Goal: Task Accomplishment & Management: Manage account settings

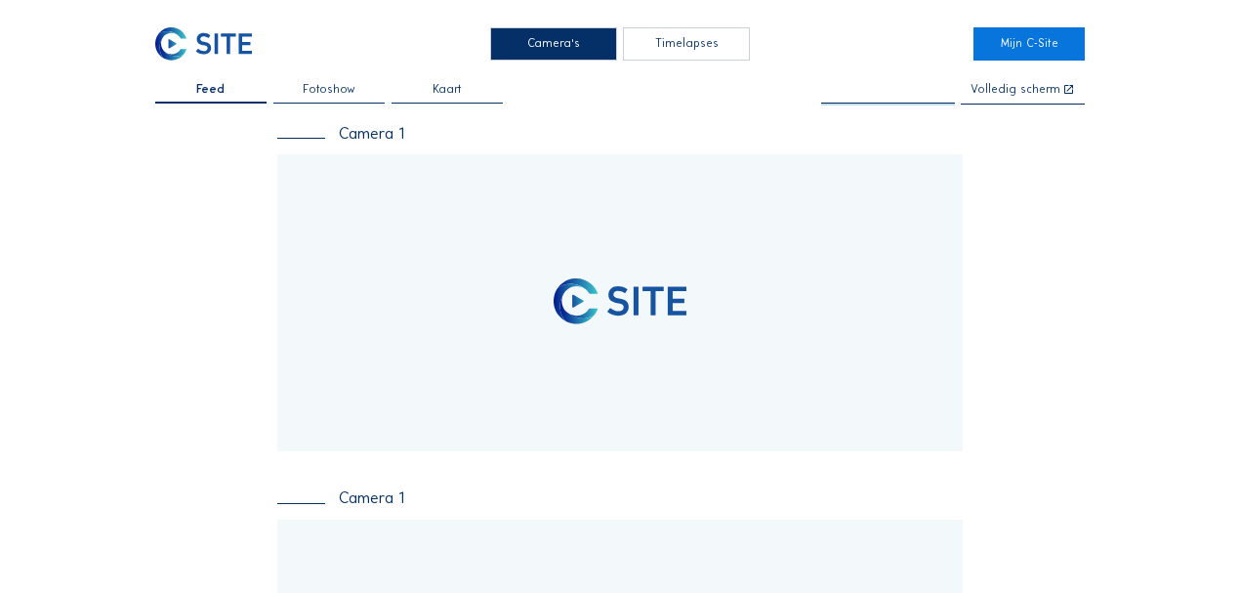
click at [915, 88] on input "text" at bounding box center [888, 90] width 134 height 13
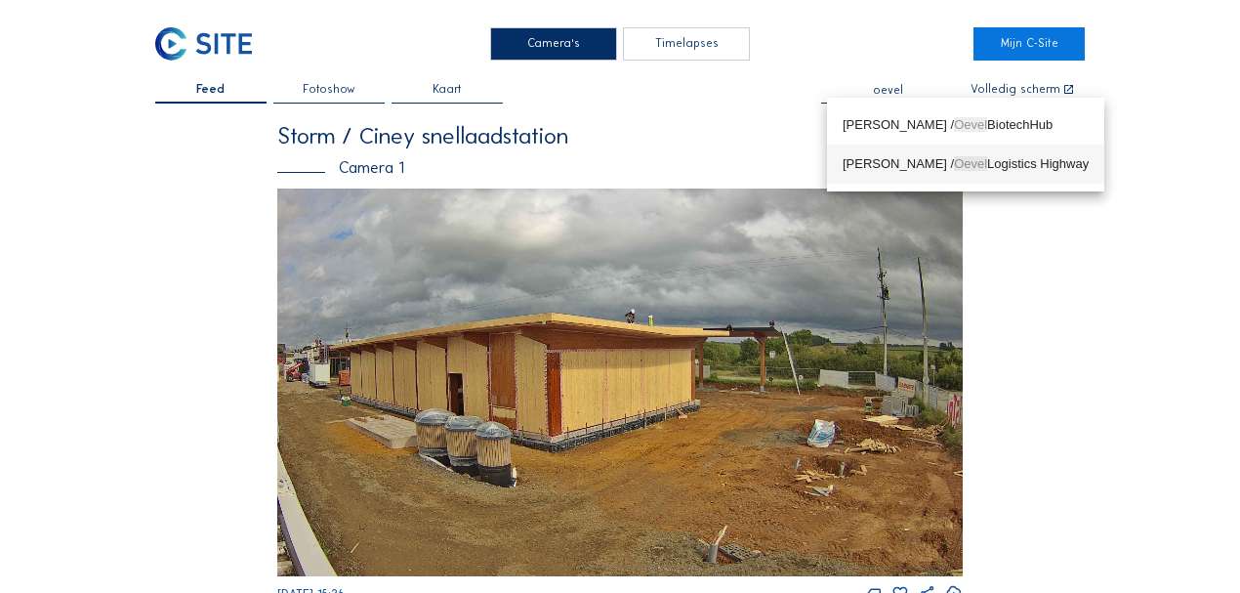
click at [900, 164] on div "[PERSON_NAME] / Oevel Logistics Highway" at bounding box center [965, 164] width 246 height 16
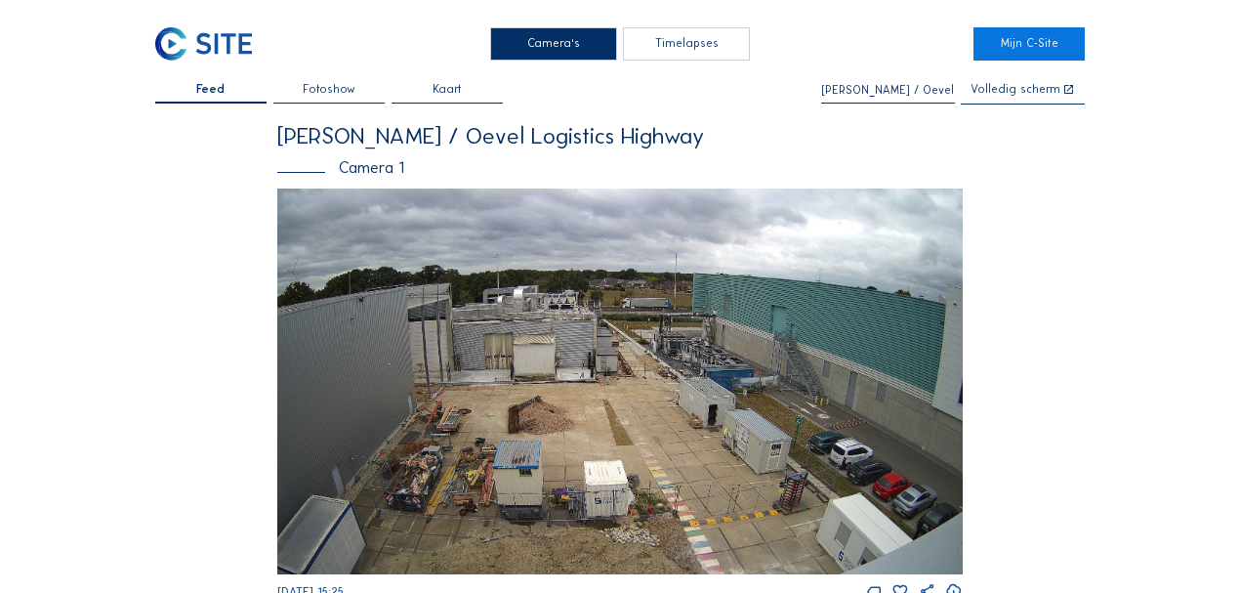
type input "[PERSON_NAME] / Oevel Logistics Highway"
click at [234, 43] on img at bounding box center [204, 43] width 98 height 32
click at [1045, 45] on link "Mijn C-Site" at bounding box center [1028, 43] width 111 height 32
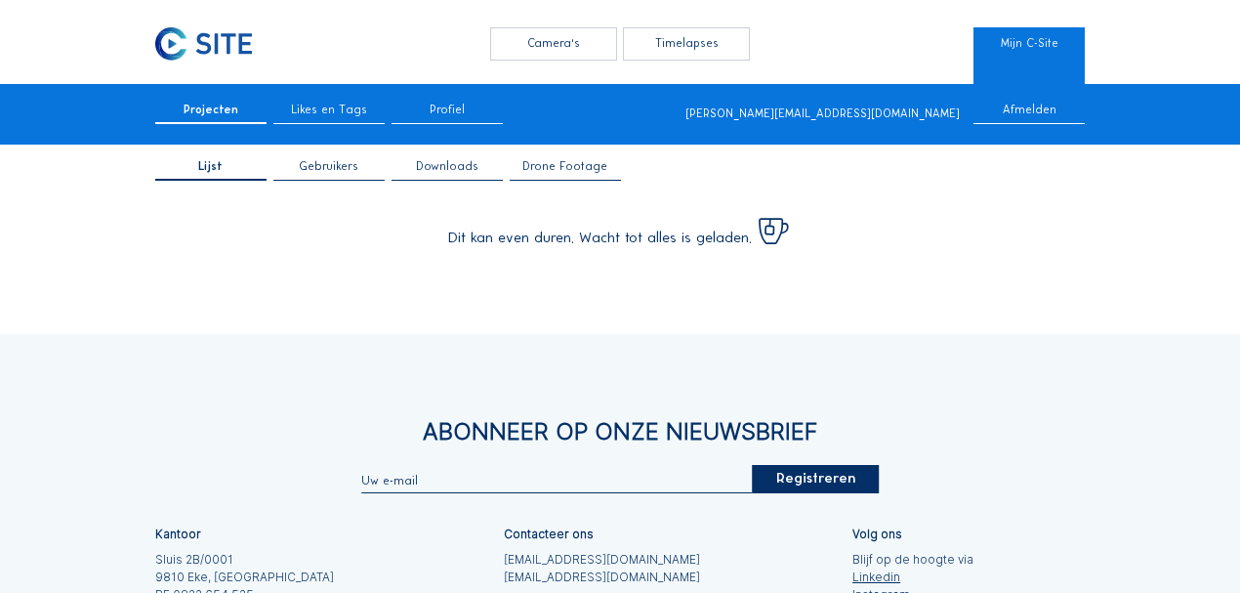
click at [316, 164] on span "Gebruikers" at bounding box center [329, 167] width 60 height 12
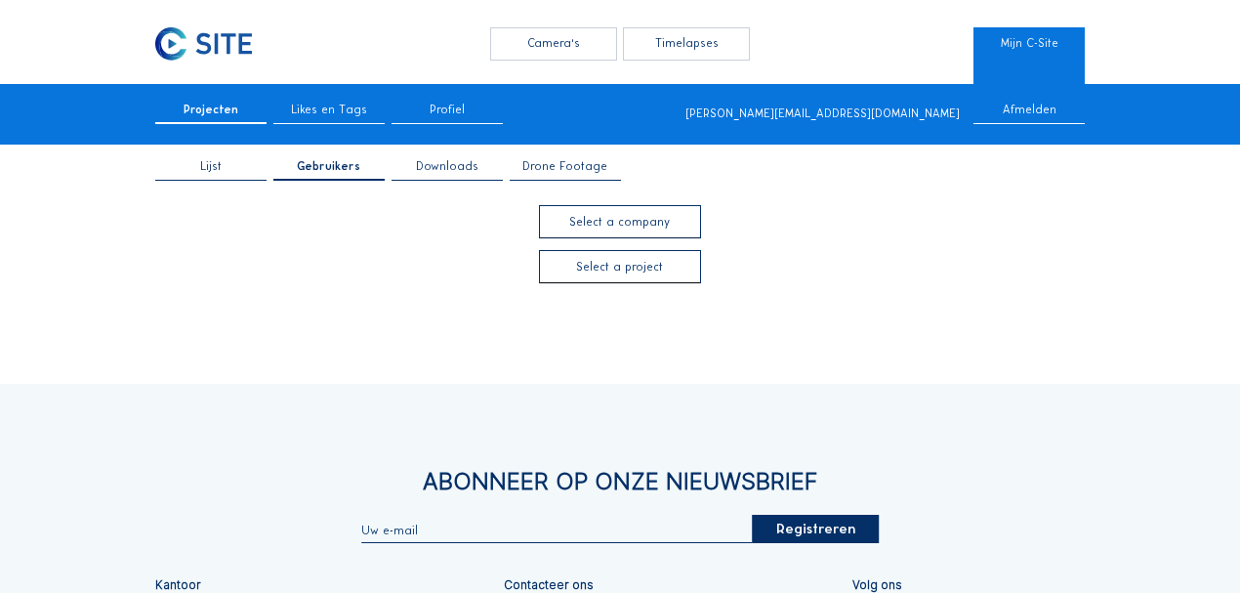
click at [639, 267] on div at bounding box center [619, 266] width 159 height 31
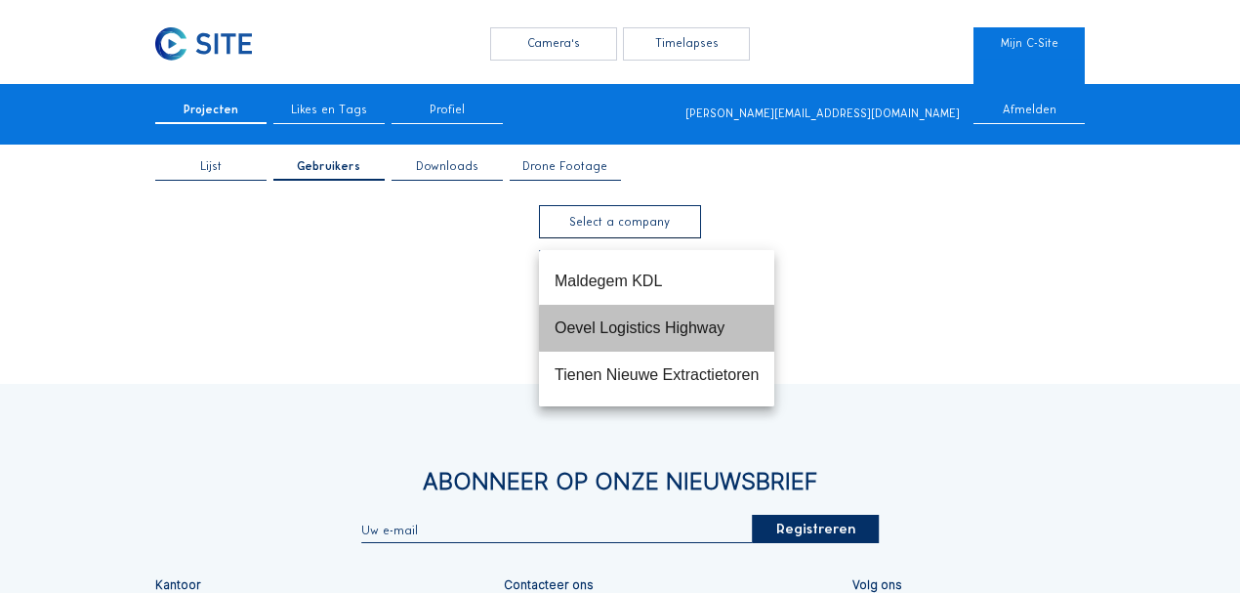
click at [642, 322] on div "Oevel Logistics Highway" at bounding box center [656, 327] width 204 height 19
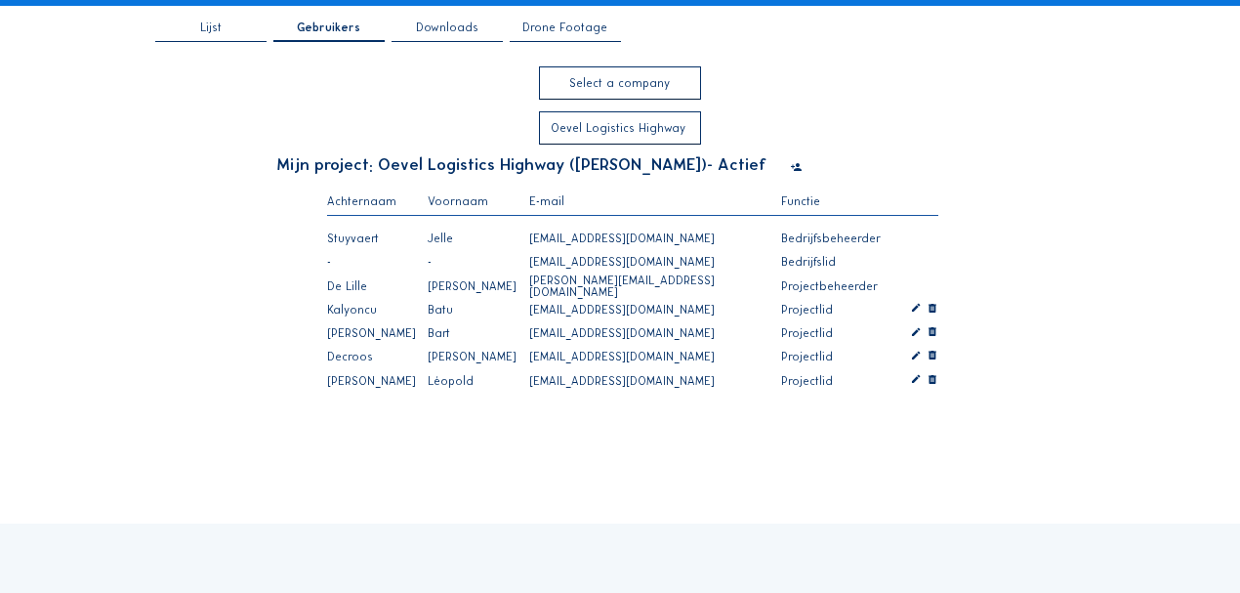
scroll to position [129, 0]
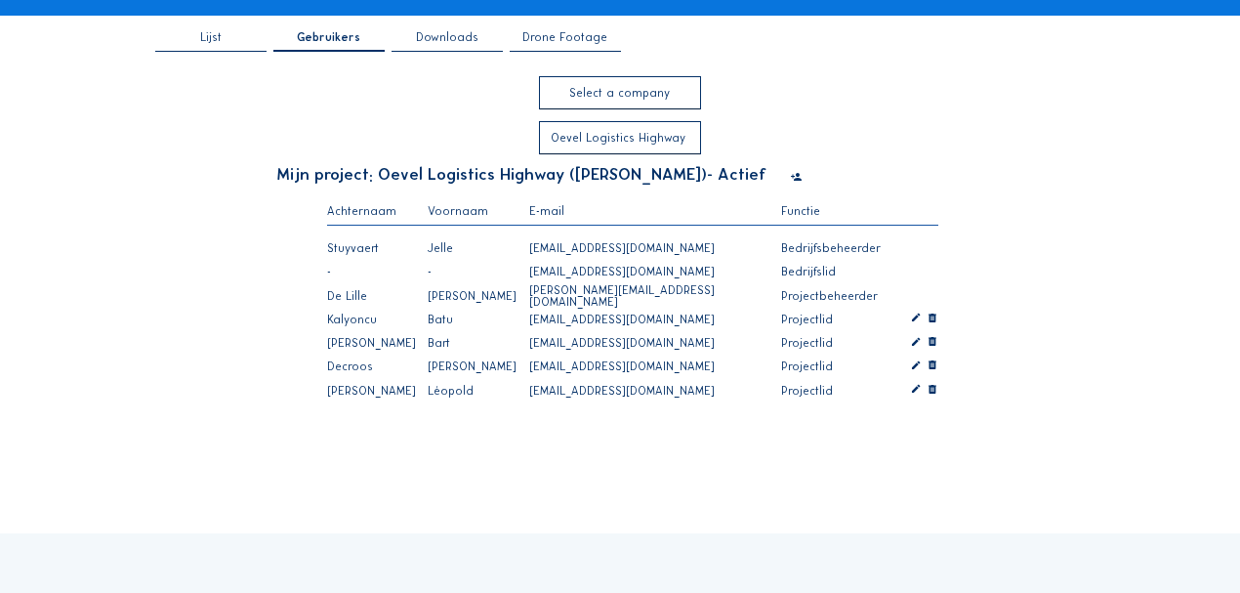
click at [791, 175] on icon at bounding box center [797, 177] width 12 height 14
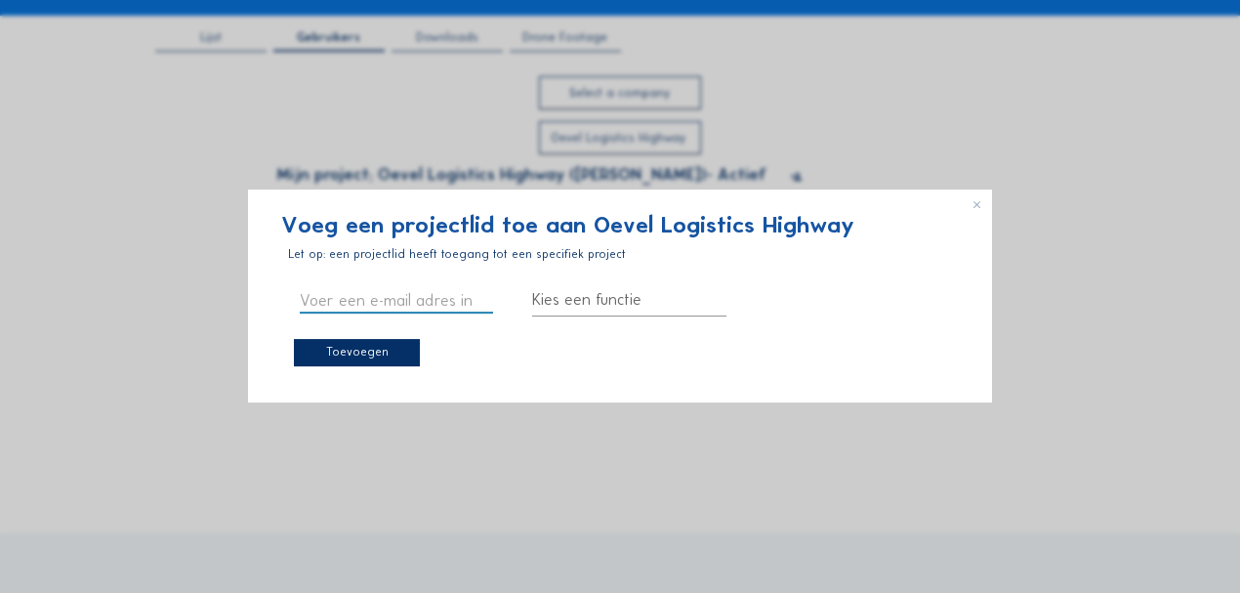
click at [447, 291] on input "text" at bounding box center [397, 299] width 194 height 25
paste input "[EMAIL_ADDRESS][DOMAIN_NAME]"
type input "[EMAIL_ADDRESS][DOMAIN_NAME]"
click at [562, 291] on div at bounding box center [629, 299] width 194 height 31
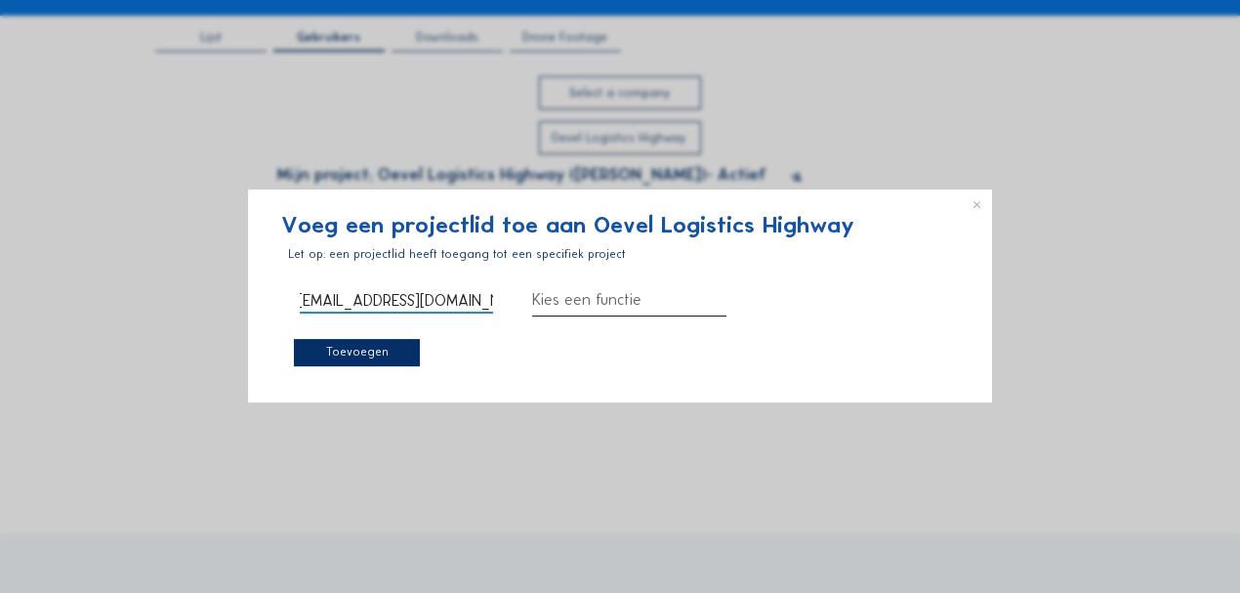
scroll to position [0, 0]
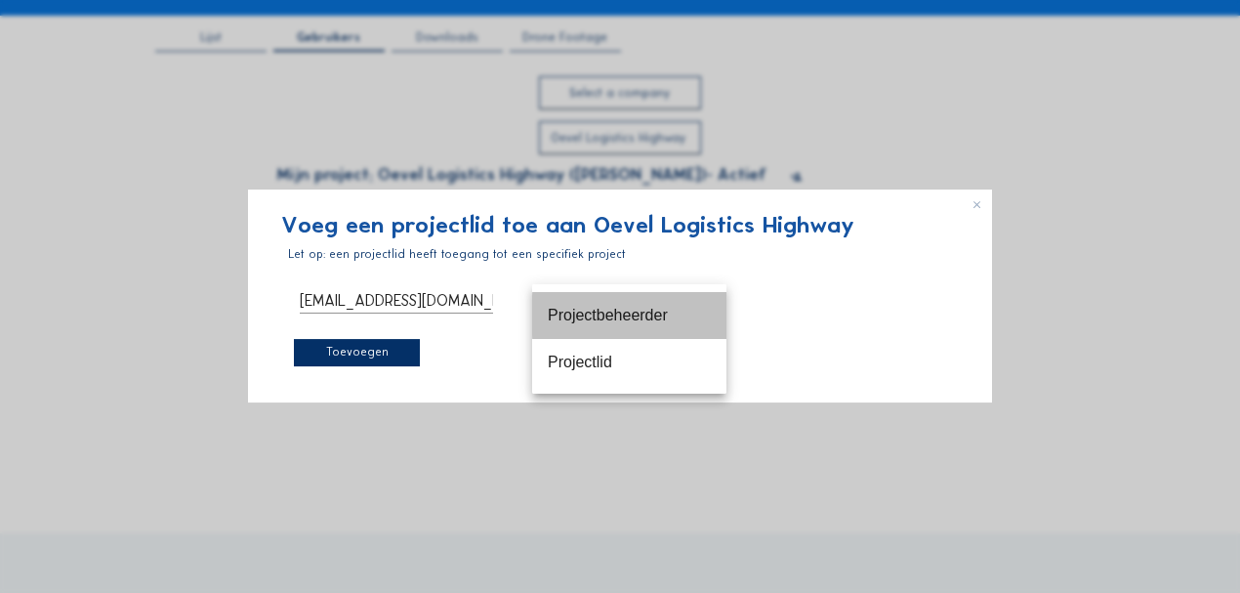
click at [594, 312] on div "Projectbeheerder" at bounding box center [629, 315] width 163 height 19
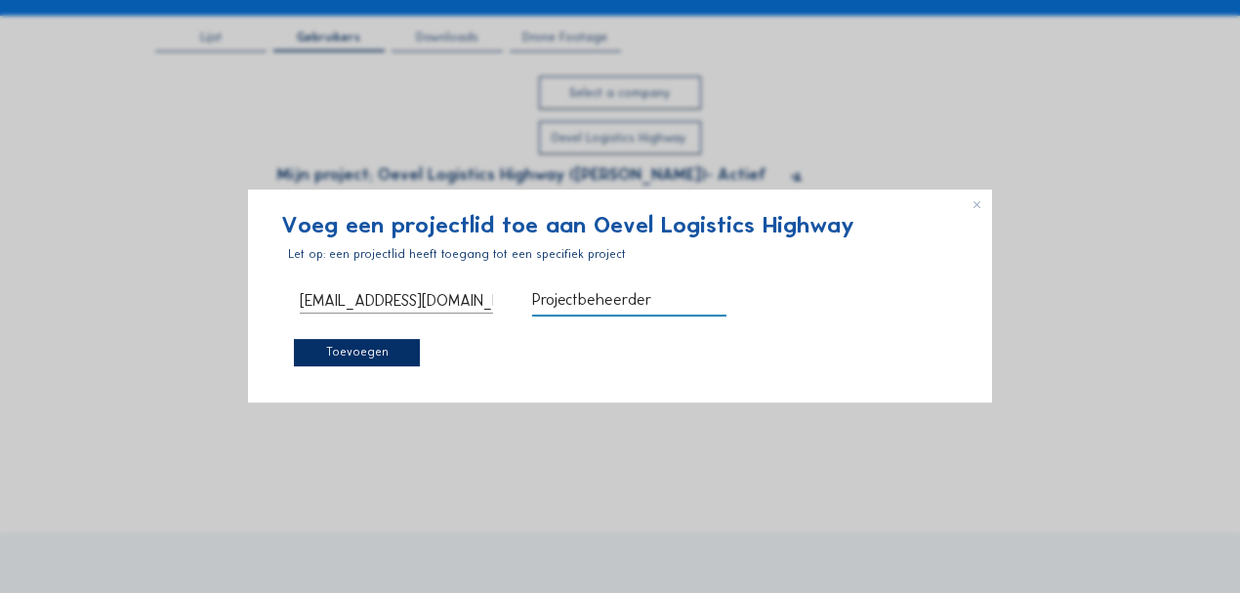
click at [397, 347] on div "Toevoegen" at bounding box center [357, 353] width 127 height 28
